Goal: Task Accomplishment & Management: Use online tool/utility

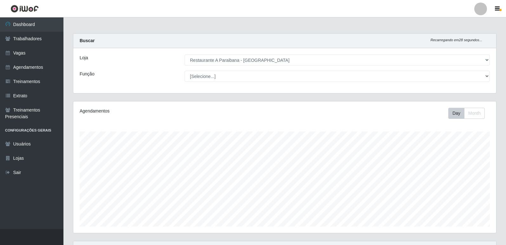
select select "342"
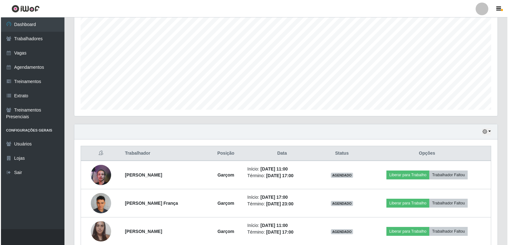
scroll to position [119, 0]
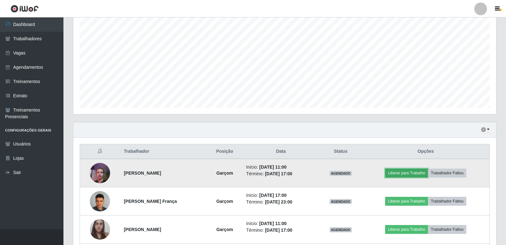
click at [406, 175] on button "Liberar para Trabalho" at bounding box center [406, 173] width 43 height 9
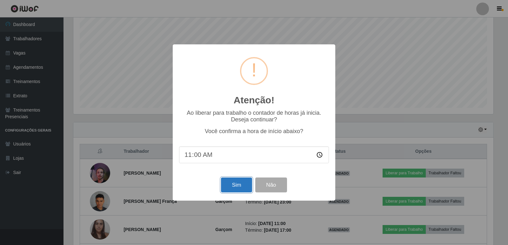
click at [235, 189] on button "Sim" at bounding box center [236, 185] width 31 height 15
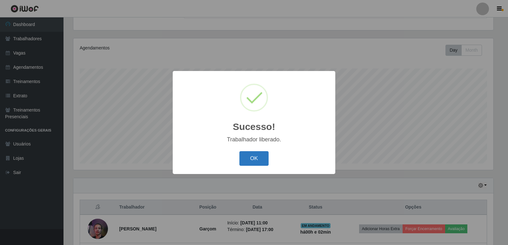
drag, startPoint x: 263, startPoint y: 157, endPoint x: 257, endPoint y: 160, distance: 6.3
click at [261, 159] on button "OK" at bounding box center [254, 158] width 30 height 15
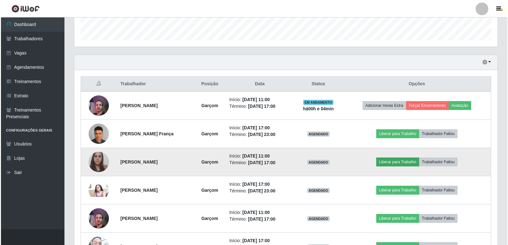
scroll to position [222, 0]
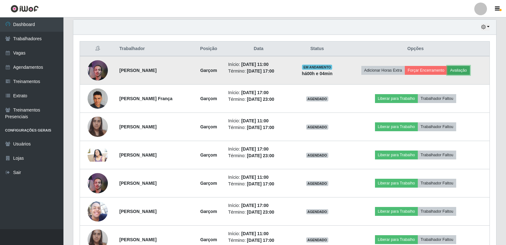
click at [459, 70] on button "Avaliação" at bounding box center [458, 70] width 23 height 9
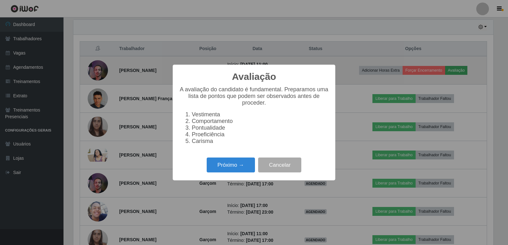
scroll to position [132, 420]
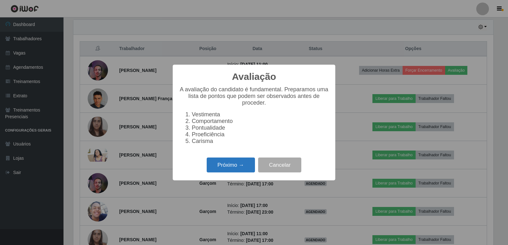
click at [220, 169] on button "Próximo →" at bounding box center [231, 165] width 48 height 15
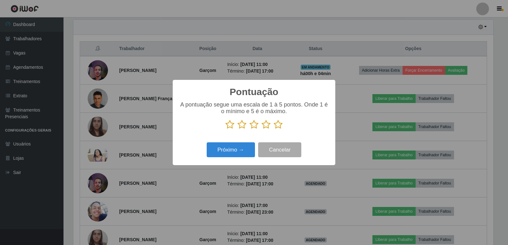
click at [276, 126] on icon at bounding box center [278, 125] width 9 height 10
click at [274, 129] on input "radio" at bounding box center [274, 129] width 0 height 0
click at [239, 150] on button "Próximo →" at bounding box center [231, 149] width 48 height 15
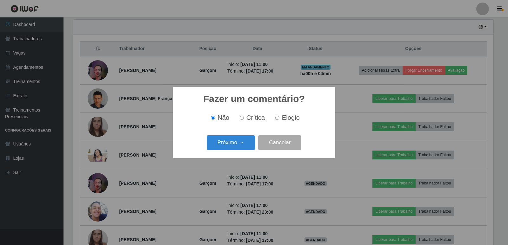
click at [275, 120] on input "Elogio" at bounding box center [277, 118] width 4 height 4
radio input "true"
click at [238, 143] on button "Próximo →" at bounding box center [231, 143] width 48 height 15
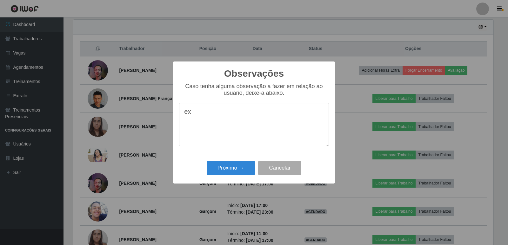
type textarea "e"
type textarea "p"
type textarea "proficiente, proativo e educado"
click at [219, 171] on button "Próximo →" at bounding box center [231, 168] width 48 height 15
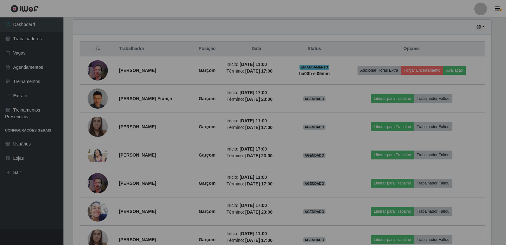
scroll to position [132, 423]
